Goal: Task Accomplishment & Management: Manage account settings

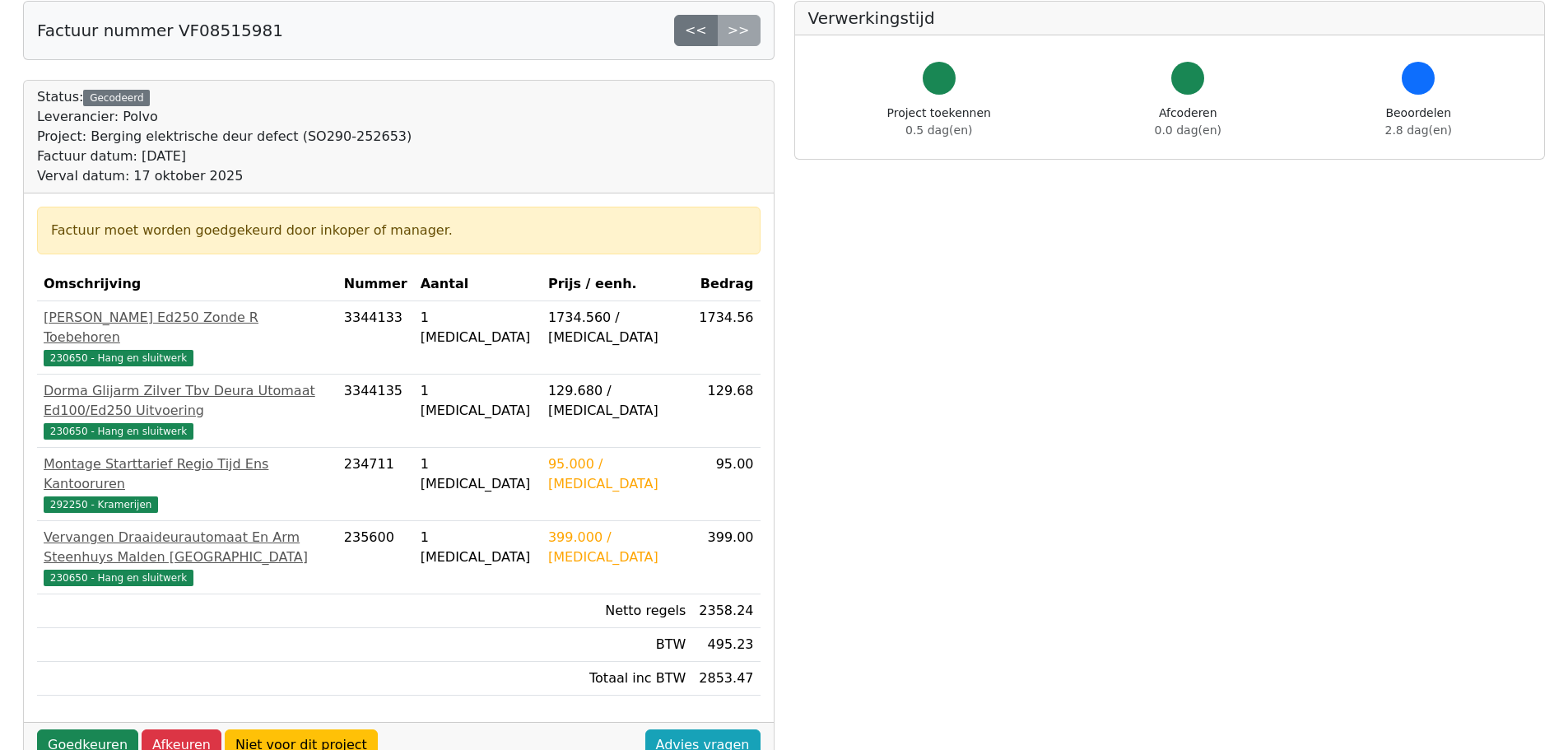
scroll to position [165, 0]
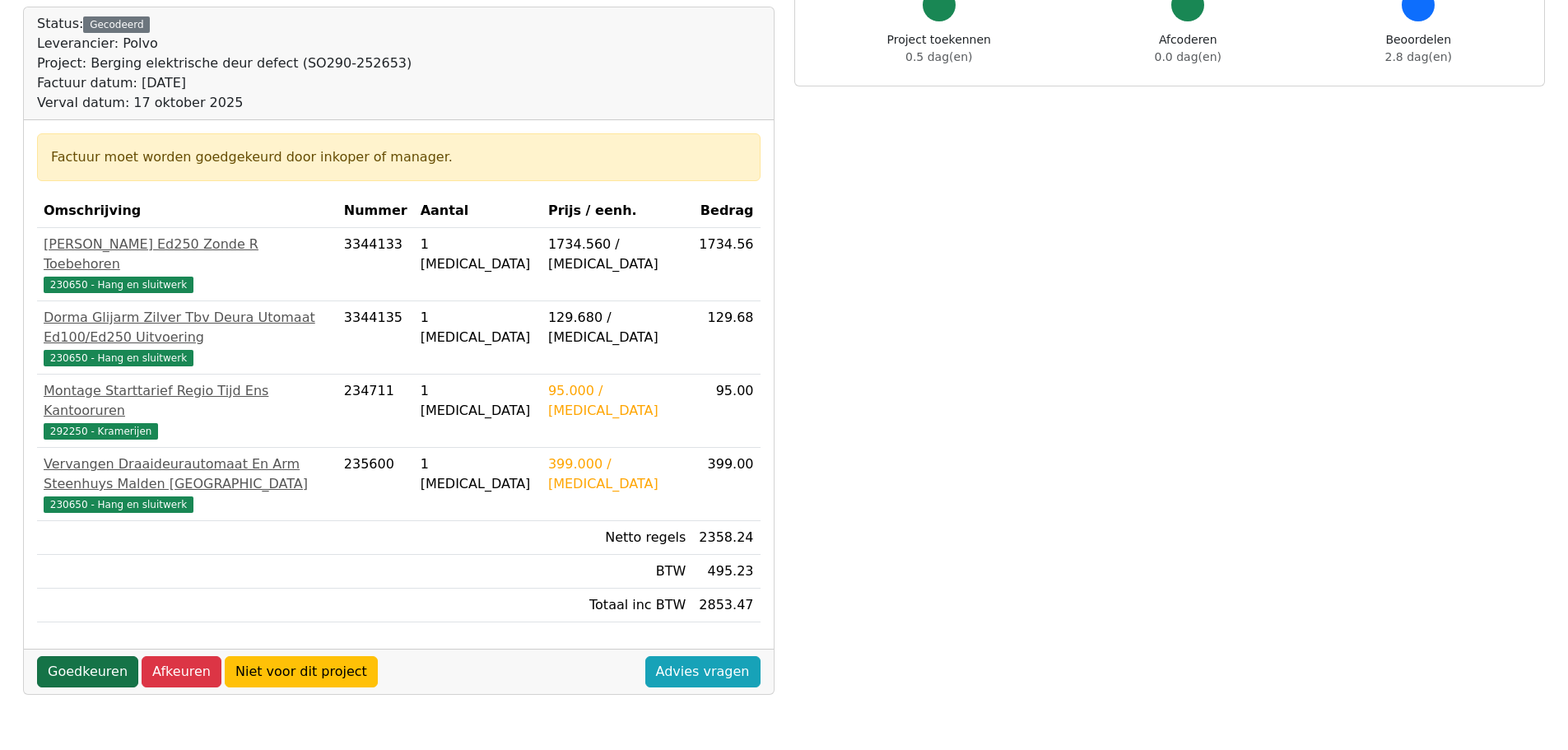
click at [86, 657] on link "Goedkeuren" at bounding box center [88, 672] width 102 height 31
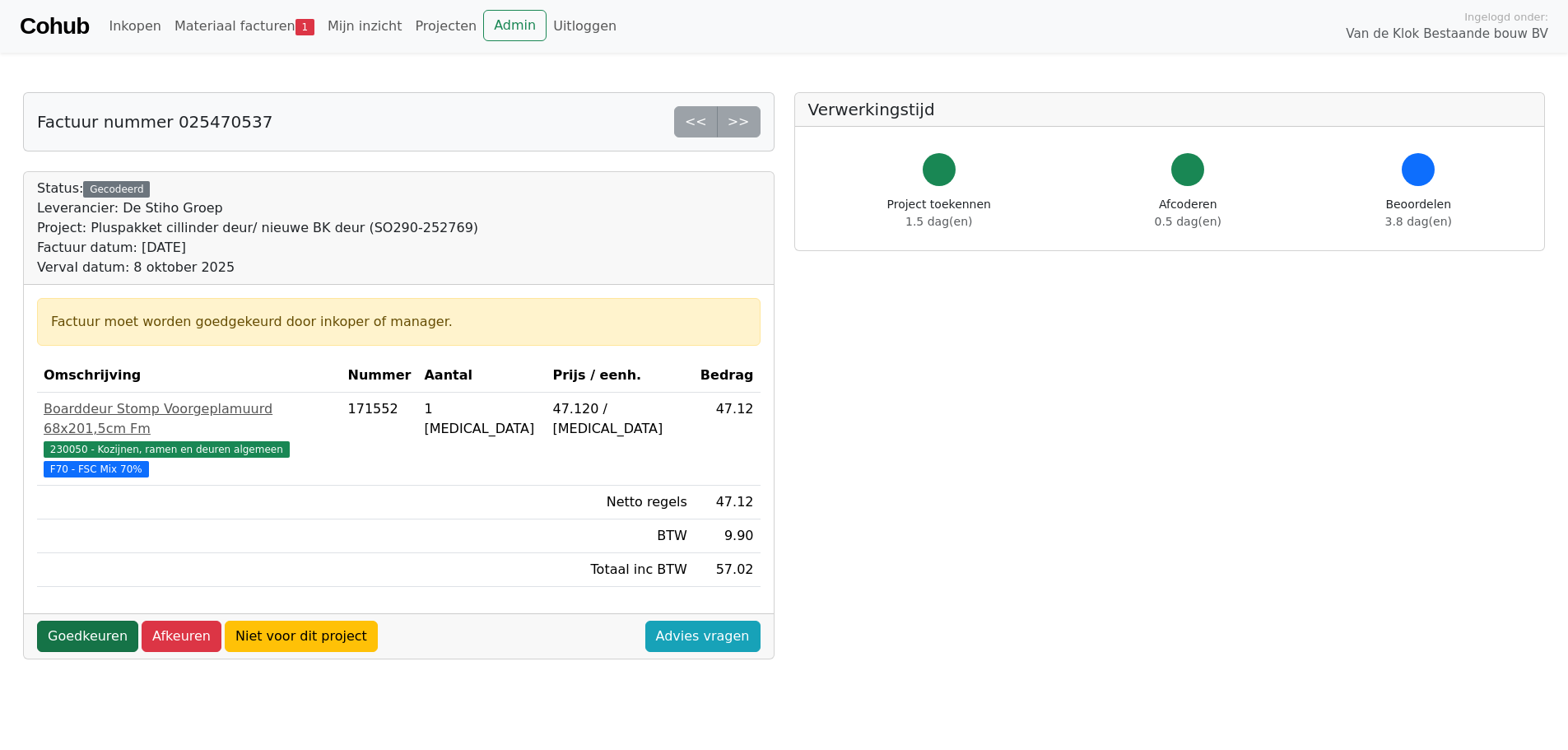
click at [86, 621] on link "Goedkeuren" at bounding box center [88, 637] width 102 height 31
